Goal: Information Seeking & Learning: Learn about a topic

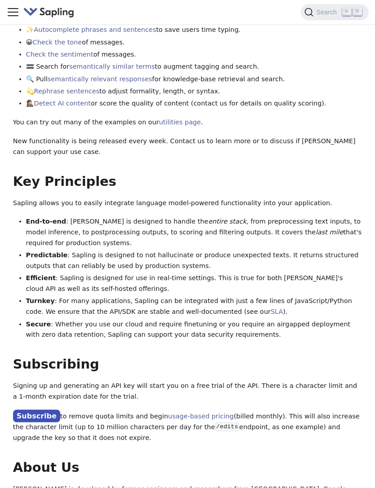
scroll to position [451, 0]
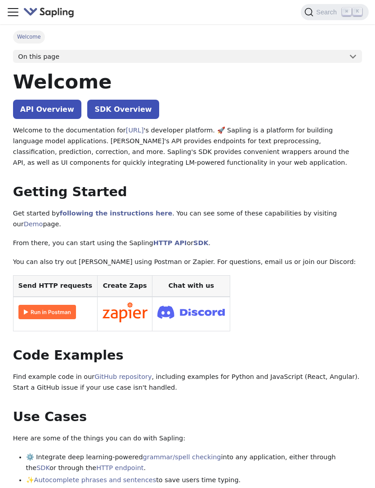
click at [40, 108] on link "API Overview" at bounding box center [47, 109] width 68 height 19
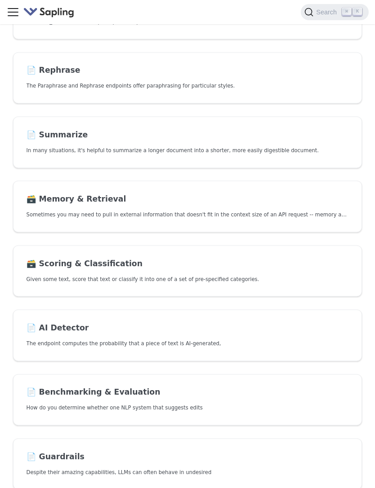
scroll to position [312, 0]
click at [142, 349] on link "📄️ AI Detector The endpoint computes the probability that a piece of text is AI…" at bounding box center [187, 336] width 349 height 52
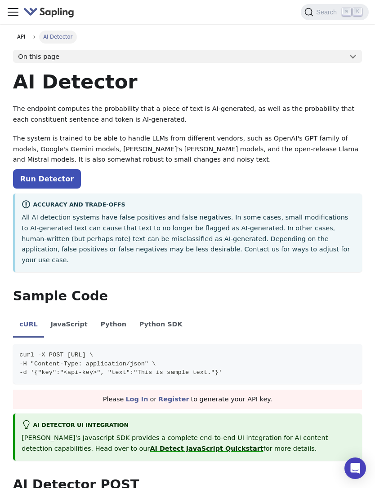
click at [344, 59] on button "On this page" at bounding box center [187, 56] width 349 height 13
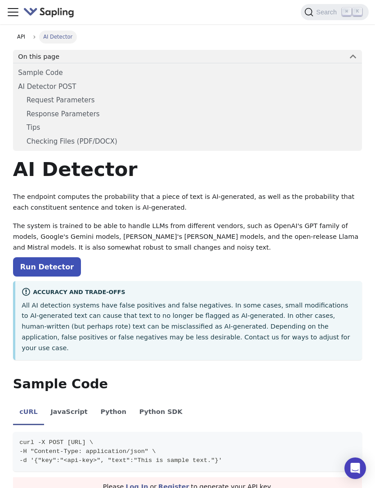
click at [350, 59] on button "On this page" at bounding box center [187, 56] width 349 height 13
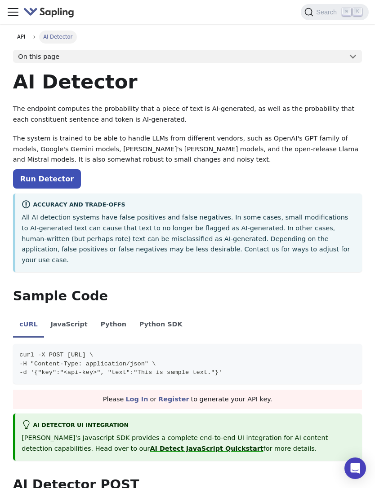
scroll to position [341, 0]
